Goal: Find specific page/section: Find specific page/section

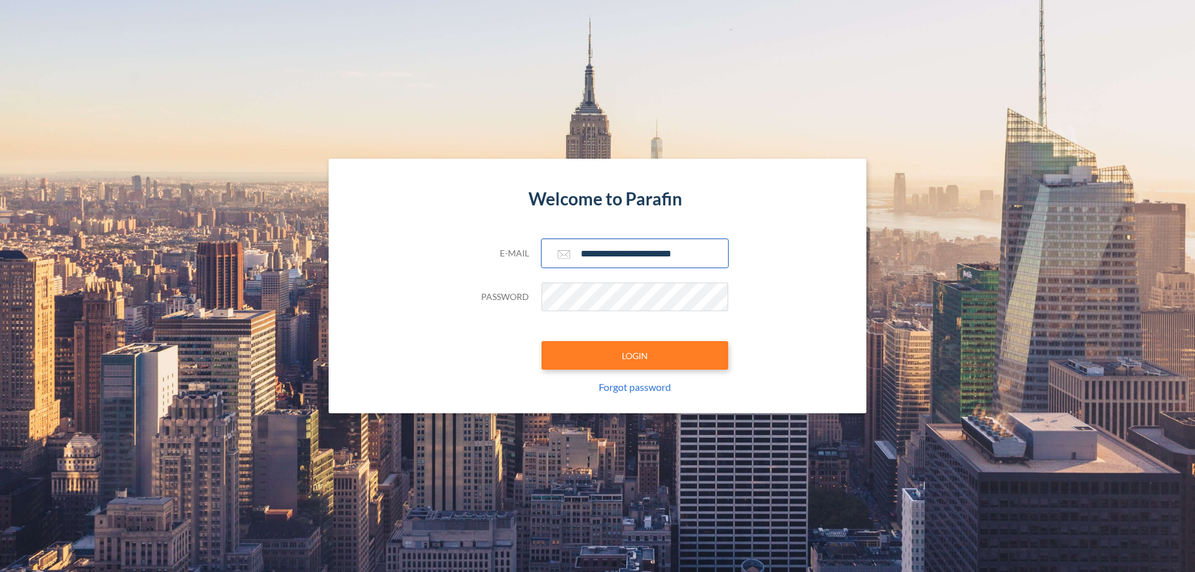
type input "**********"
click at [635, 356] on button "LOGIN" at bounding box center [635, 355] width 187 height 29
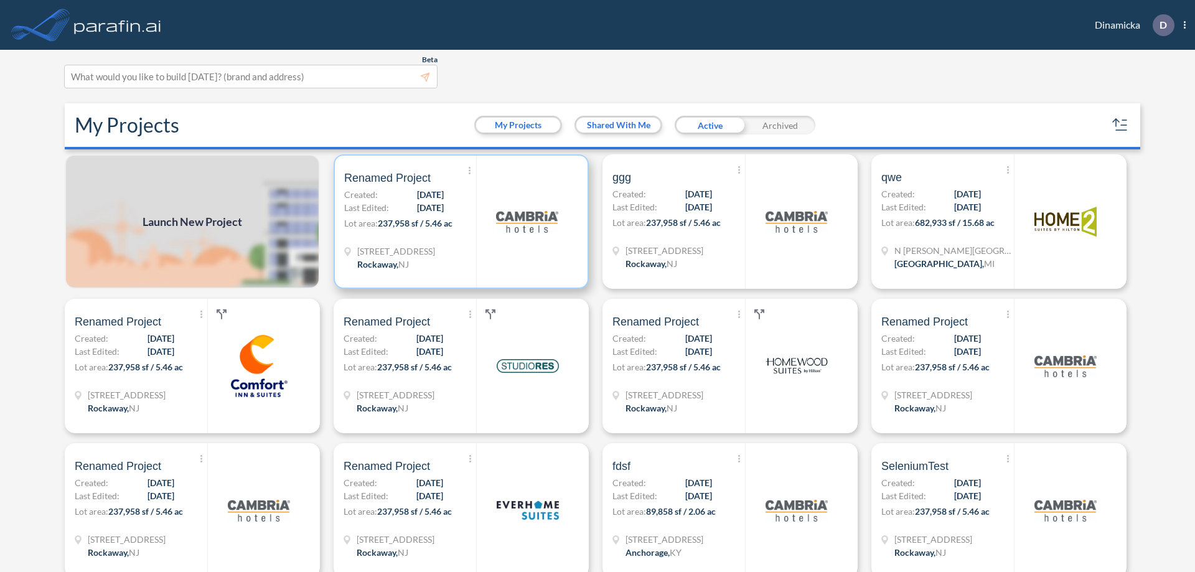
scroll to position [3, 0]
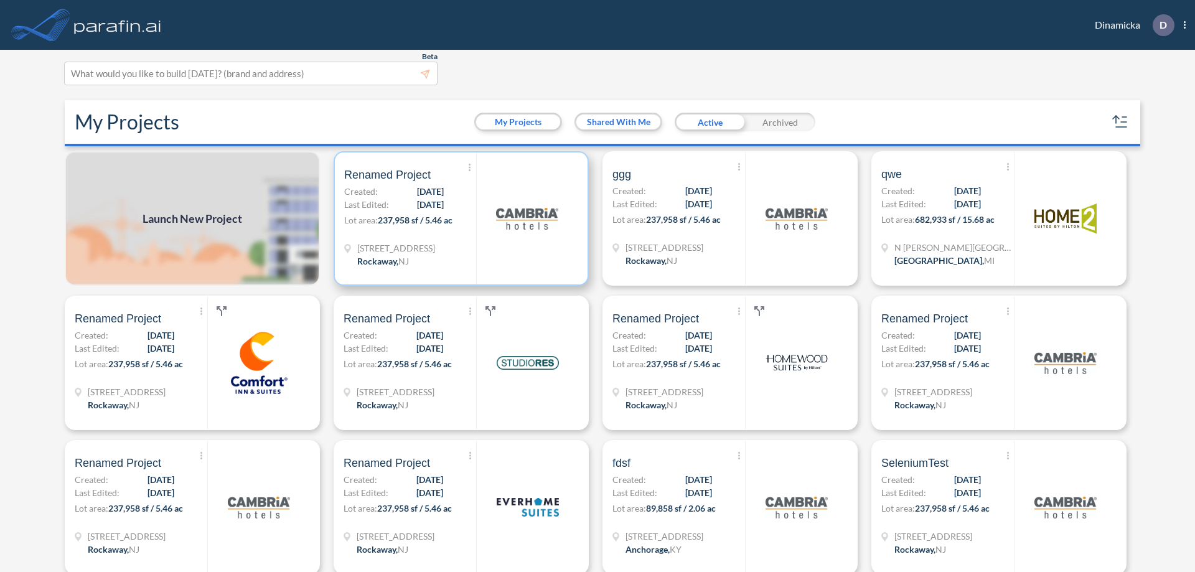
click at [459, 219] on p "Lot area: 237,958 sf / 5.46 ac" at bounding box center [410, 223] width 132 height 18
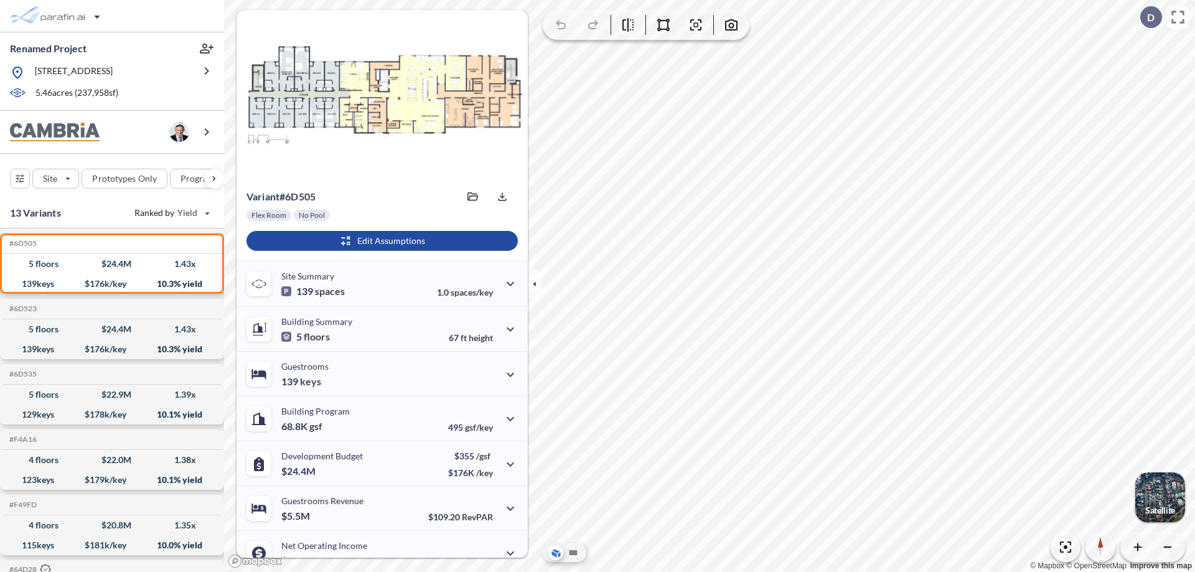
scroll to position [63, 0]
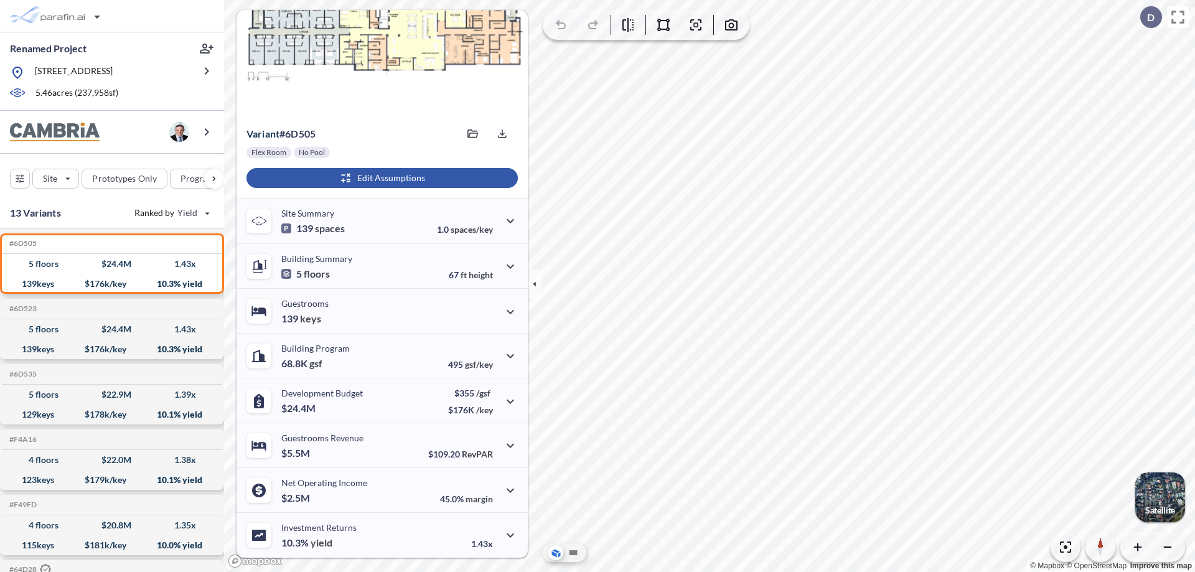
click at [380, 178] on div "button" at bounding box center [382, 178] width 271 height 20
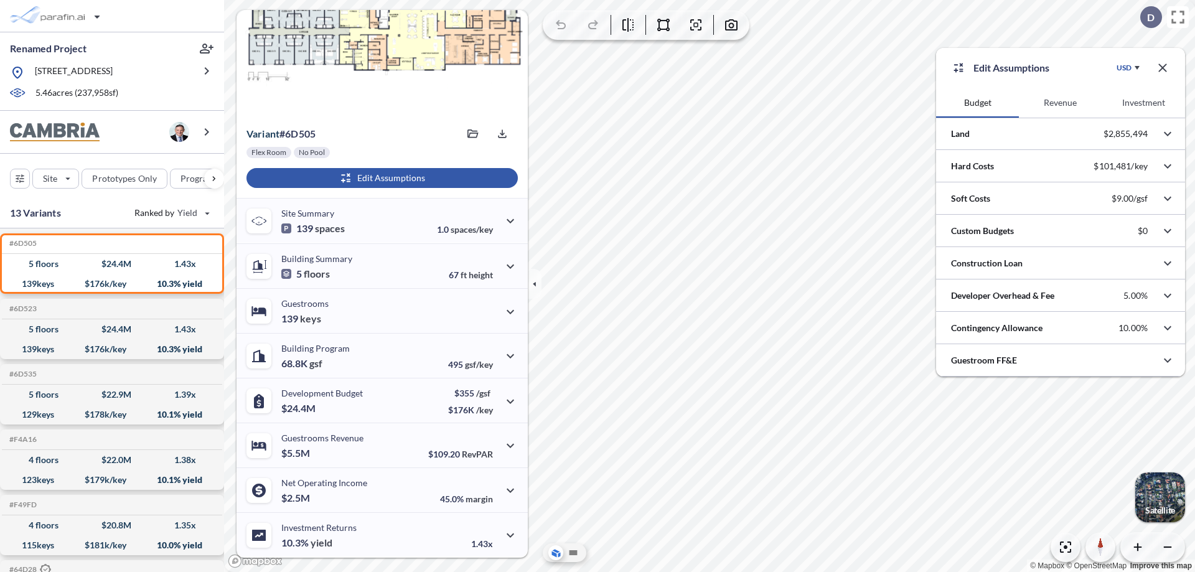
click at [1060, 103] on button "Revenue" at bounding box center [1060, 103] width 83 height 30
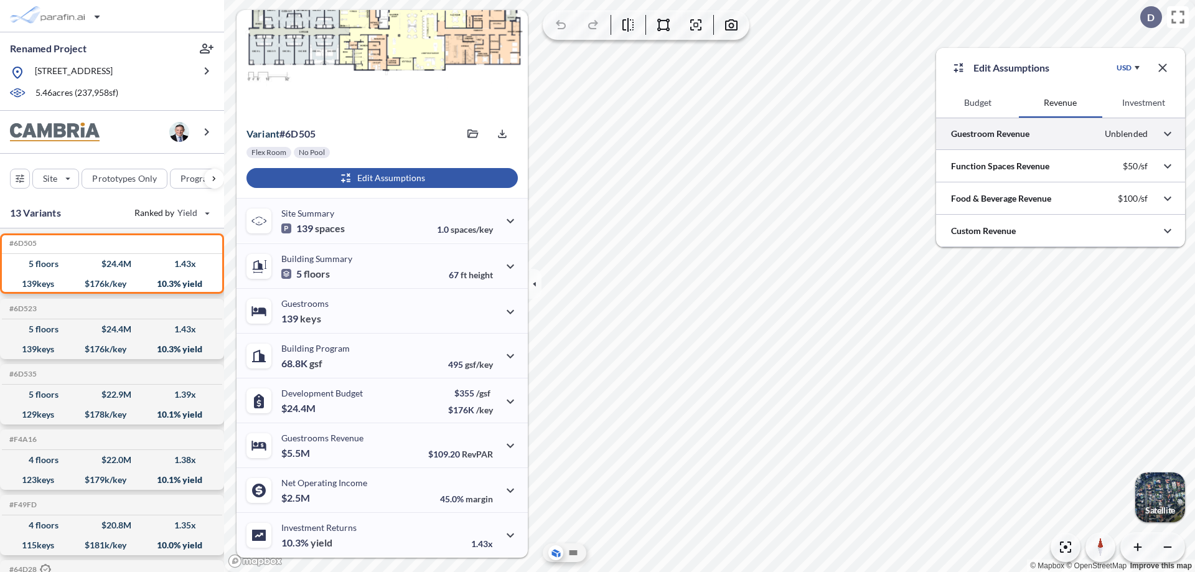
click at [1061, 134] on div at bounding box center [1060, 134] width 249 height 32
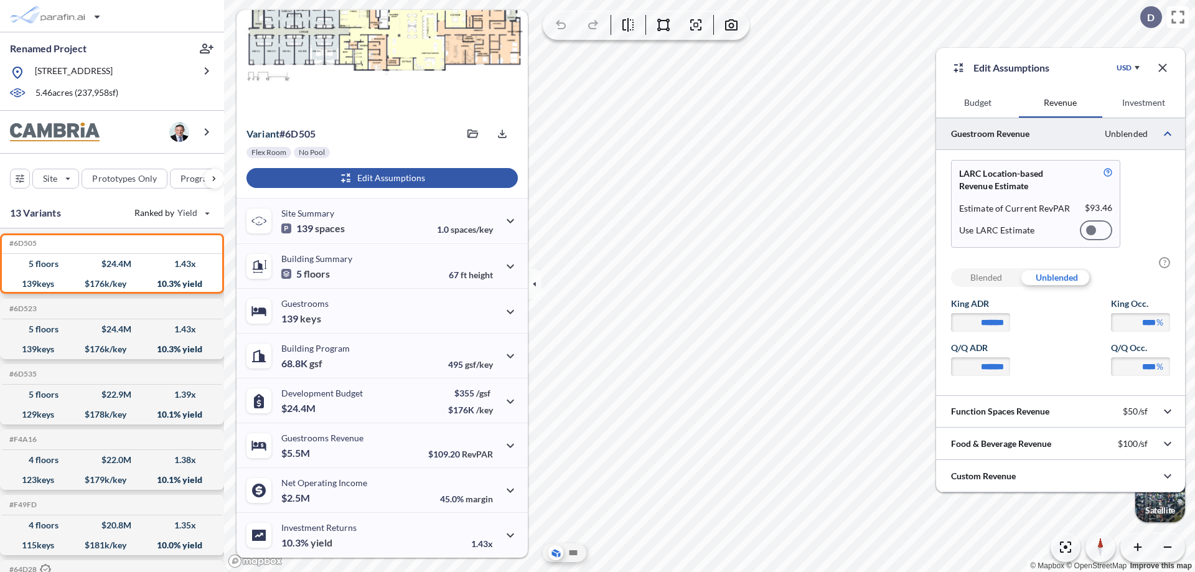
click at [1096, 230] on div at bounding box center [1096, 230] width 32 height 20
